Goal: Task Accomplishment & Management: Manage account settings

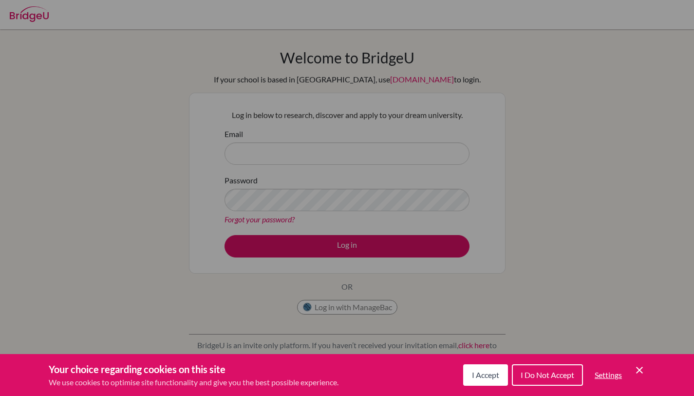
click at [318, 329] on div "Cookie Preferences" at bounding box center [347, 198] width 694 height 396
click at [482, 377] on span "I Accept" at bounding box center [485, 374] width 27 height 9
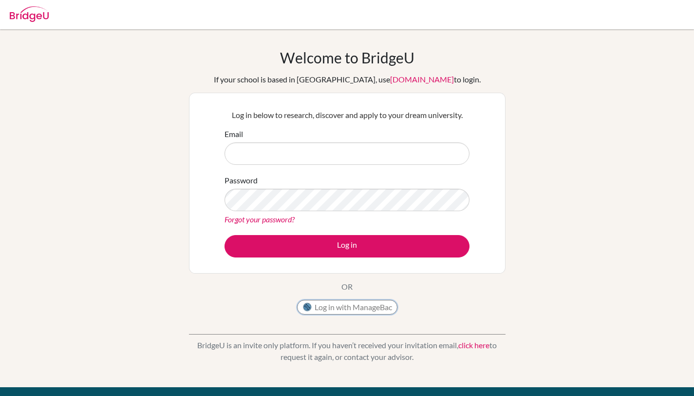
click at [353, 306] on button "Log in with ManageBac" at bounding box center [347, 307] width 100 height 15
click at [246, 147] on input "Email" at bounding box center [347, 153] width 245 height 22
type input "[EMAIL_ADDRESS][DOMAIN_NAME]"
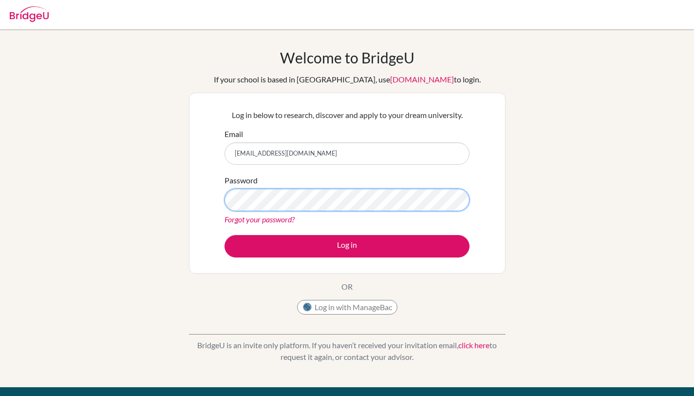
click at [225, 235] on button "Log in" at bounding box center [347, 246] width 245 height 22
